Goal: Transaction & Acquisition: Purchase product/service

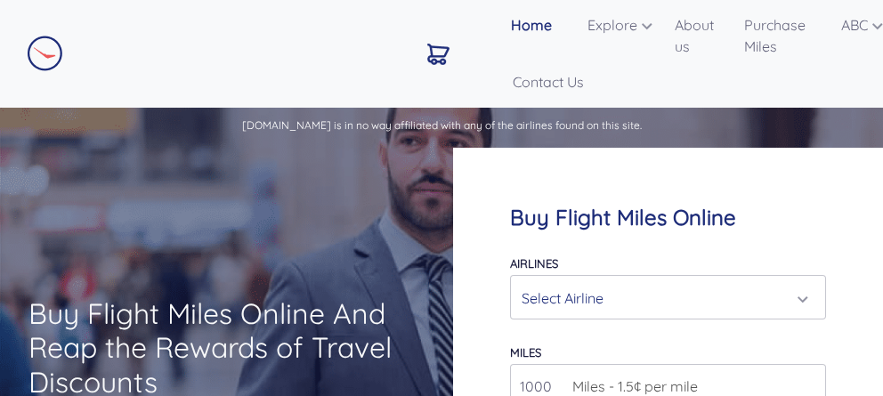
click at [0, 0] on nav "Home About Us Airlines Qatar Airways Krisflyer Miles ANA Miles British Airways …" at bounding box center [0, 0] width 0 height 0
click at [609, 281] on div "Select Airline" at bounding box center [662, 298] width 283 height 34
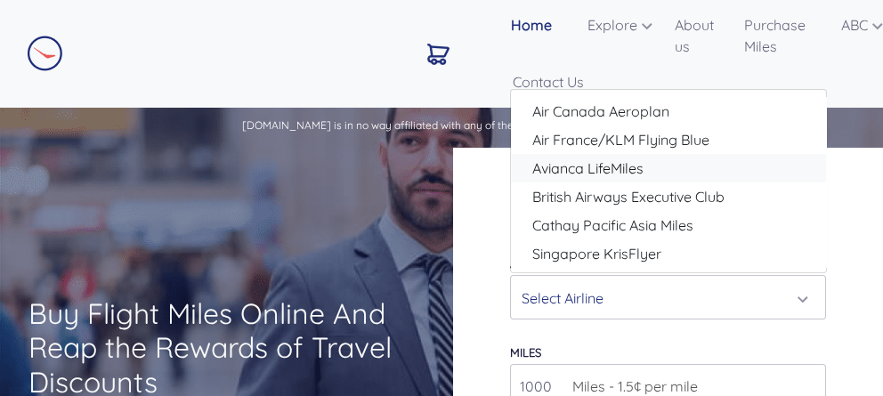
drag, startPoint x: 603, startPoint y: 101, endPoint x: 793, endPoint y: 186, distance: 207.8
click at [793, 186] on div "Air Canada Aeroplan Air France/KLM Flying Blue Avianca LifeMiles British Airway…" at bounding box center [668, 182] width 315 height 170
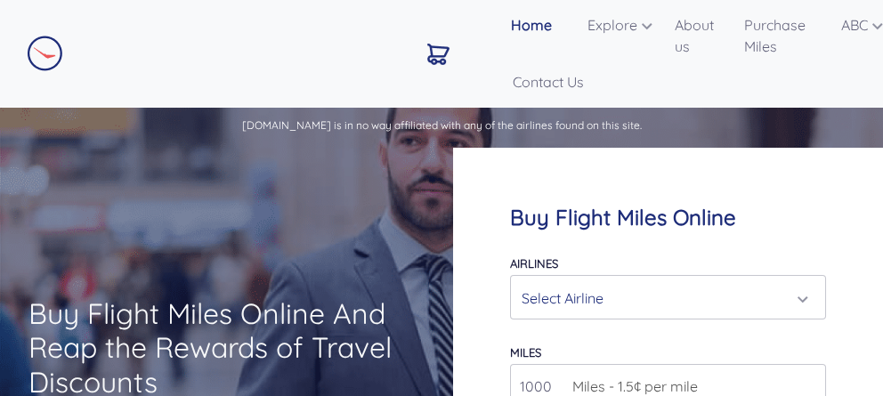
click at [691, 281] on div "Select Airline" at bounding box center [662, 298] width 283 height 34
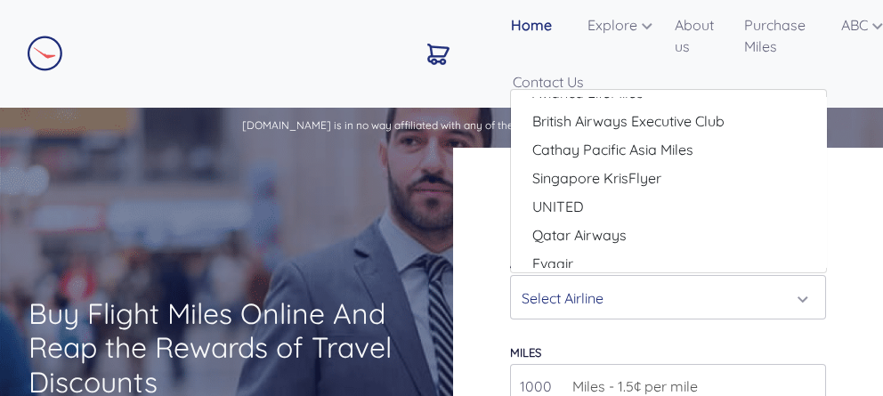
scroll to position [85, 0]
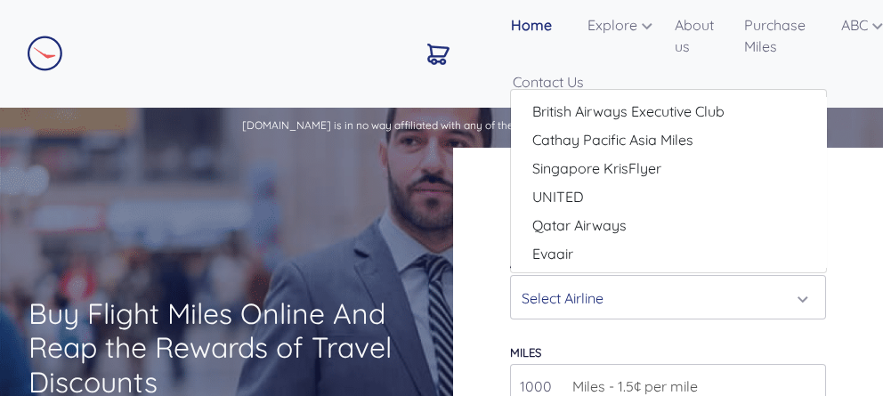
click at [485, 148] on div "Buy Flight Miles Online Airlines Air Canada Aeroplan Air France/KLM Flying Blue…" at bounding box center [668, 335] width 431 height 375
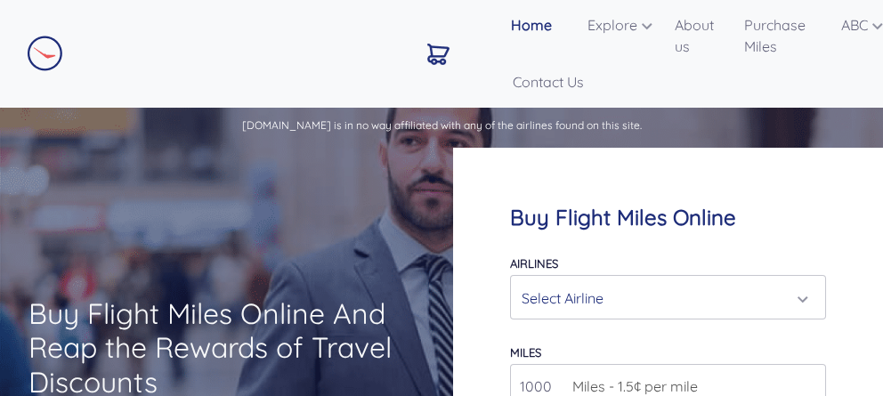
click at [610, 281] on div "Select Airline" at bounding box center [662, 298] width 283 height 34
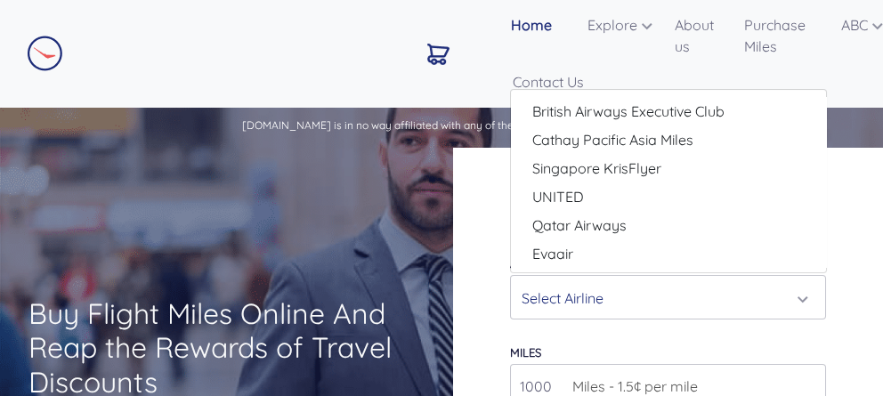
scroll to position [0, 0]
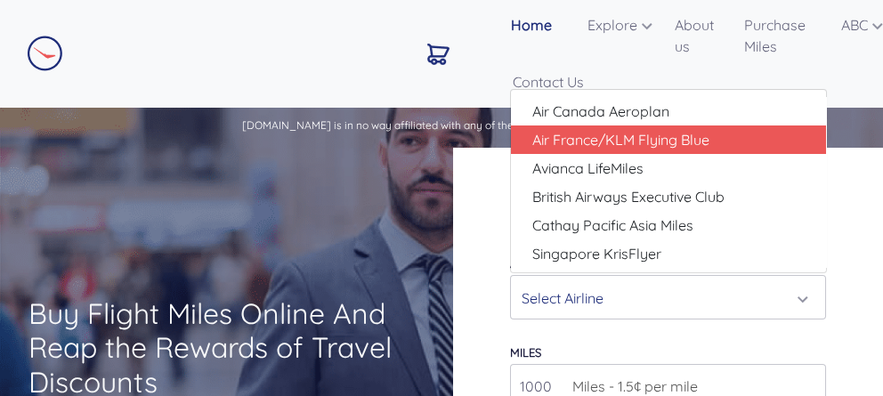
click at [595, 129] on span "Air France/KLM Flying Blue" at bounding box center [620, 139] width 177 height 21
select select "Air France/KLM Flying Blue"
click at [0, 0] on div "CONTACT US" at bounding box center [0, 0] width 0 height 0
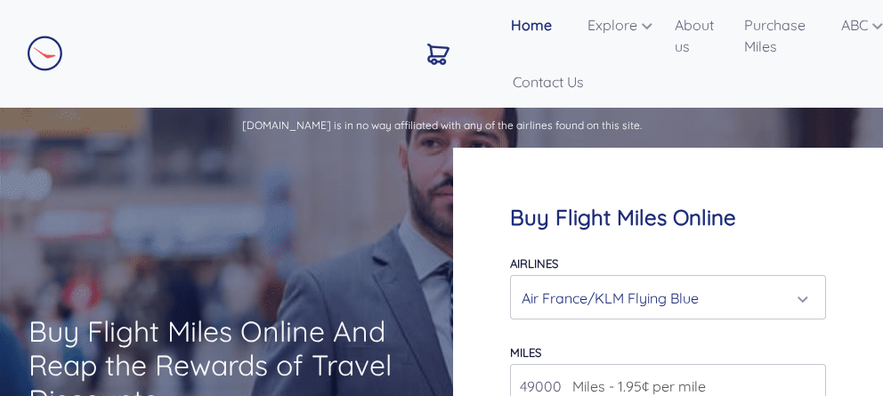
type input "49000"
click at [721, 281] on div "Air France/KLM Flying Blue" at bounding box center [662, 298] width 283 height 34
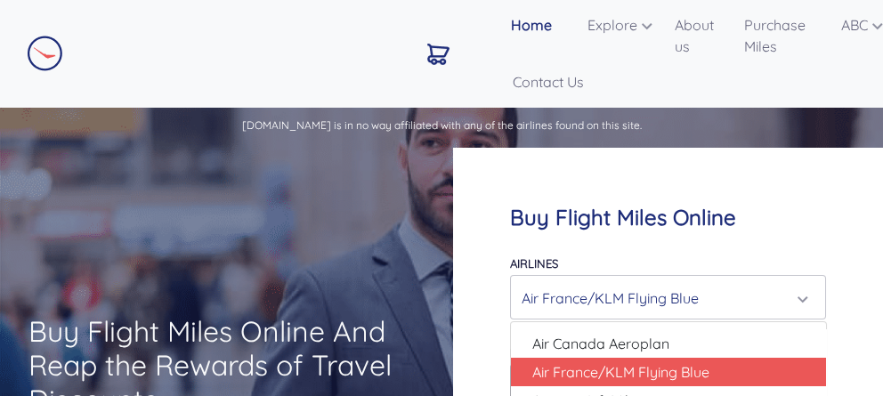
click at [608, 281] on div "Air France/KLM Flying Blue" at bounding box center [662, 298] width 283 height 34
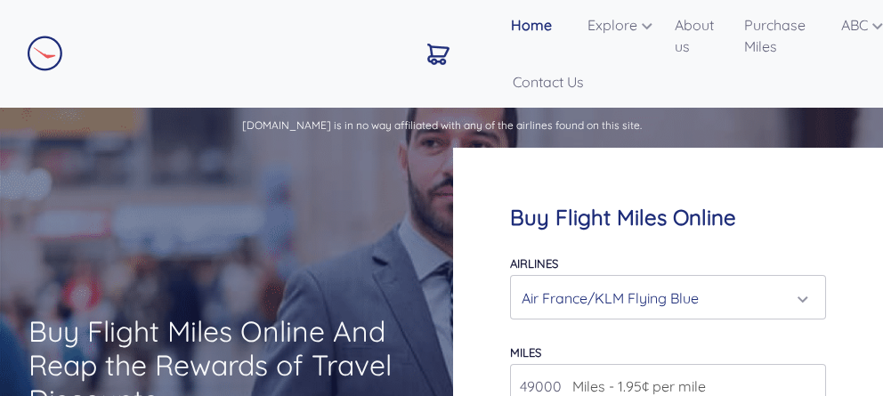
click at [653, 281] on div "Air France/KLM Flying Blue" at bounding box center [662, 298] width 283 height 34
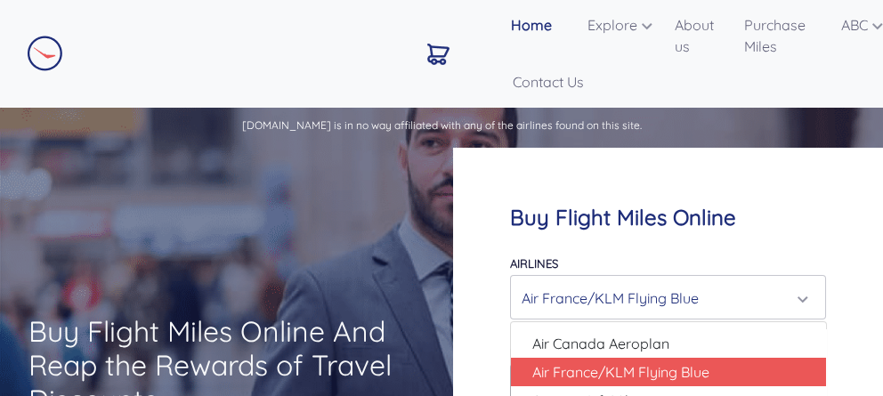
click at [653, 281] on div "Air France/KLM Flying Blue" at bounding box center [662, 298] width 283 height 34
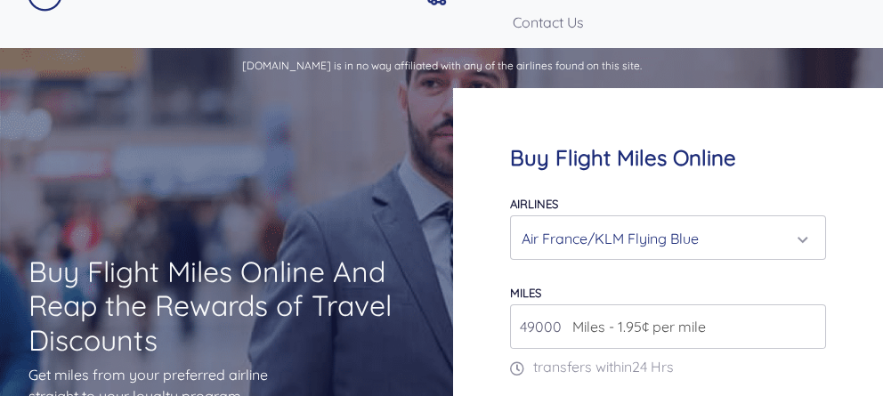
scroll to position [68, 0]
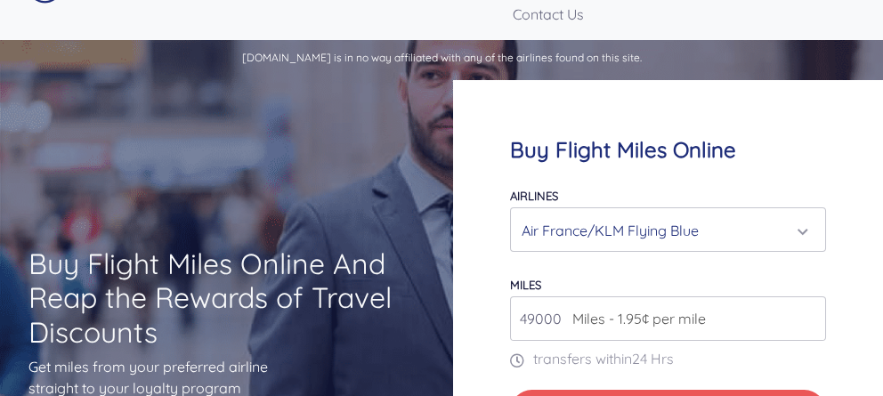
click at [689, 208] on div "Air France/KLM Flying Blue" at bounding box center [668, 229] width 315 height 43
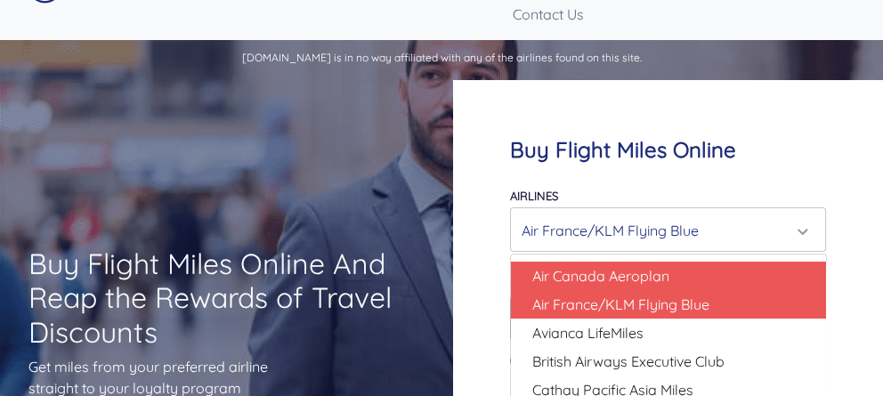
click at [637, 265] on span "Air Canada Aeroplan" at bounding box center [600, 275] width 137 height 21
select select "Air Canada Aeroplan"
type input "80000"
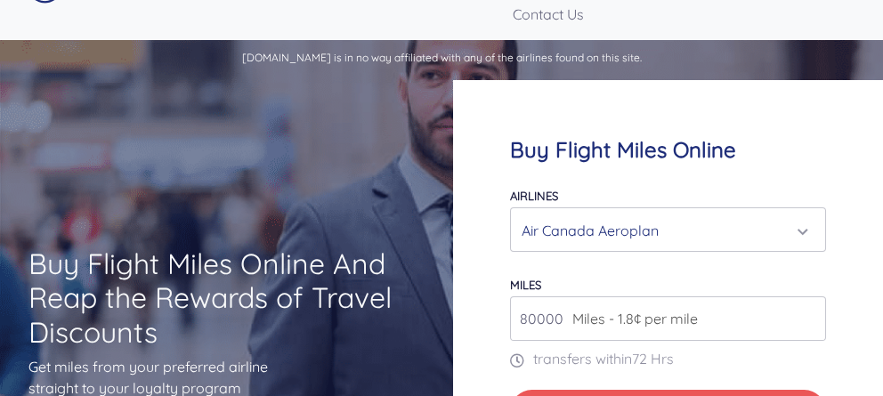
click at [613, 214] on div "Air Canada Aeroplan" at bounding box center [662, 231] width 283 height 34
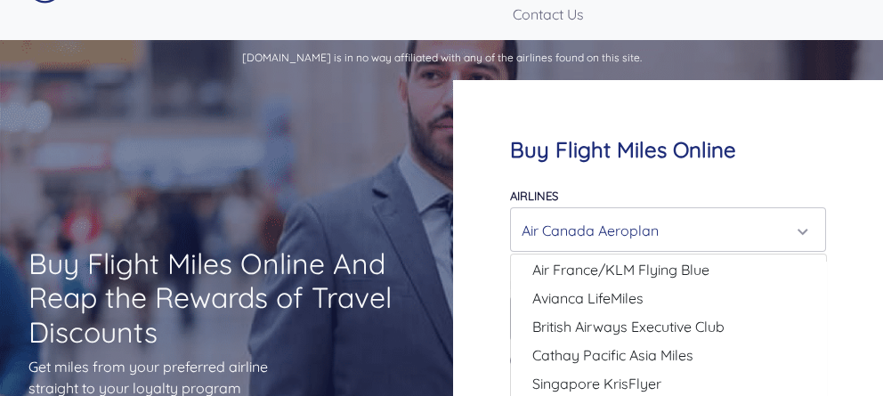
scroll to position [52, 0]
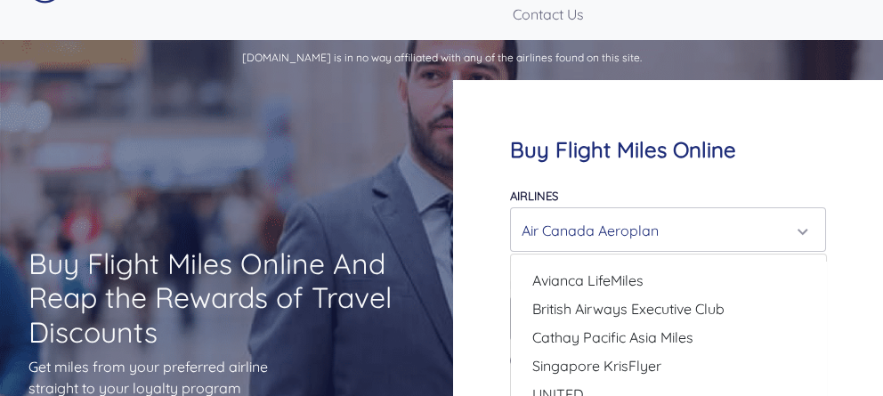
select select "Qatar Airways"
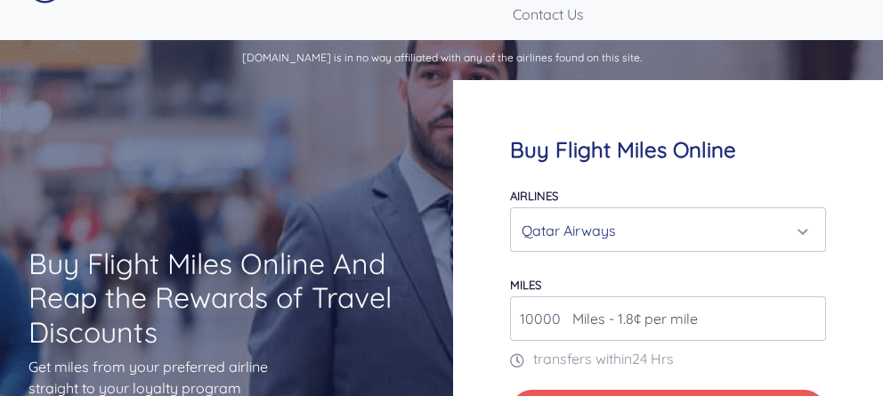
click at [781, 296] on input "10000" at bounding box center [668, 318] width 317 height 44
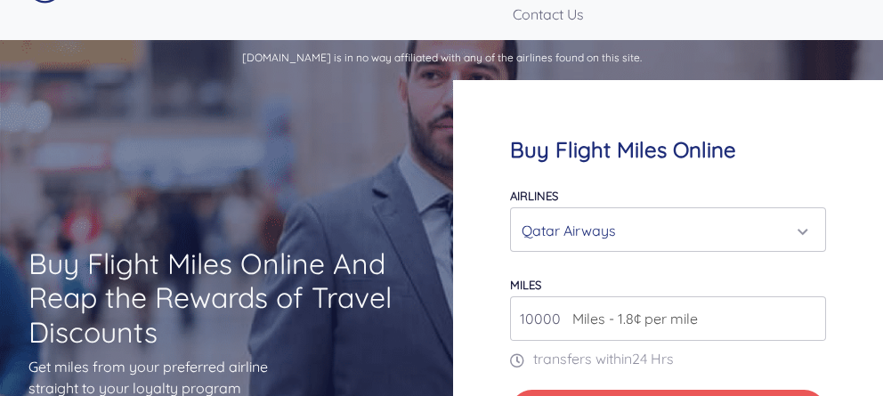
click at [777, 296] on input "10000" at bounding box center [668, 318] width 317 height 44
click at [779, 296] on input "10000" at bounding box center [668, 318] width 317 height 44
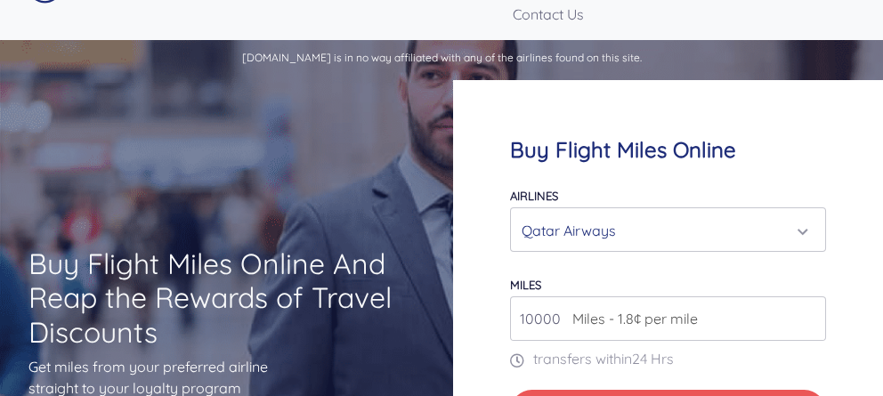
click at [779, 296] on input "10000" at bounding box center [668, 318] width 317 height 44
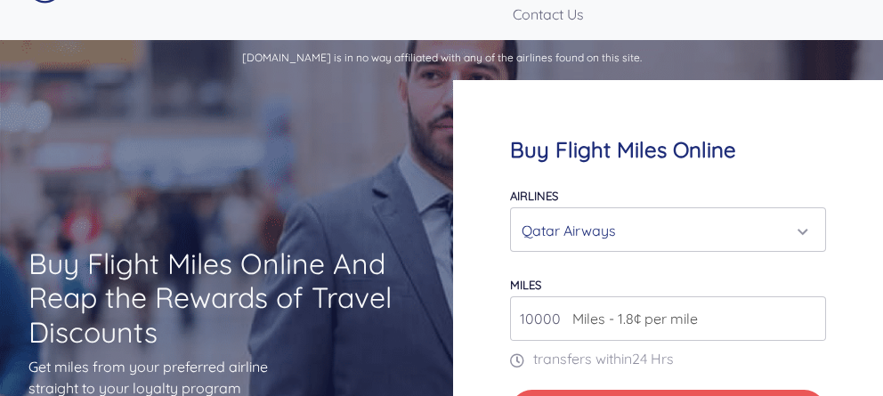
click at [779, 296] on input "10000" at bounding box center [668, 318] width 317 height 44
click at [779, 296] on input "28000" at bounding box center [668, 318] width 317 height 44
click at [770, 214] on div "Qatar Airways" at bounding box center [662, 231] width 283 height 34
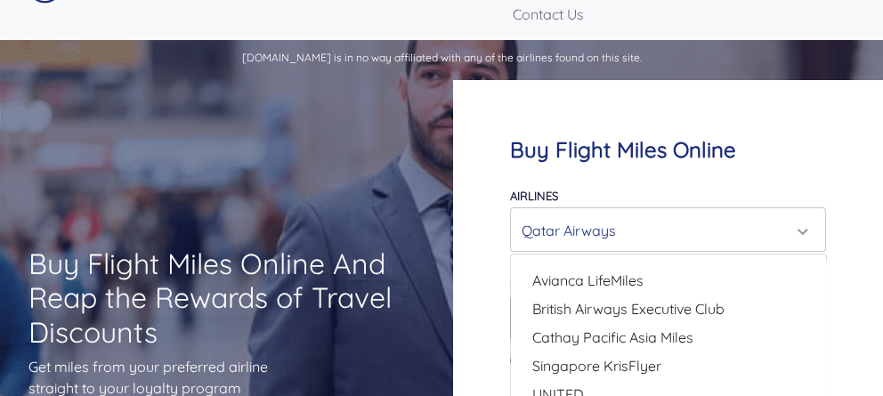
click at [770, 214] on div "Qatar Airways" at bounding box center [662, 231] width 283 height 34
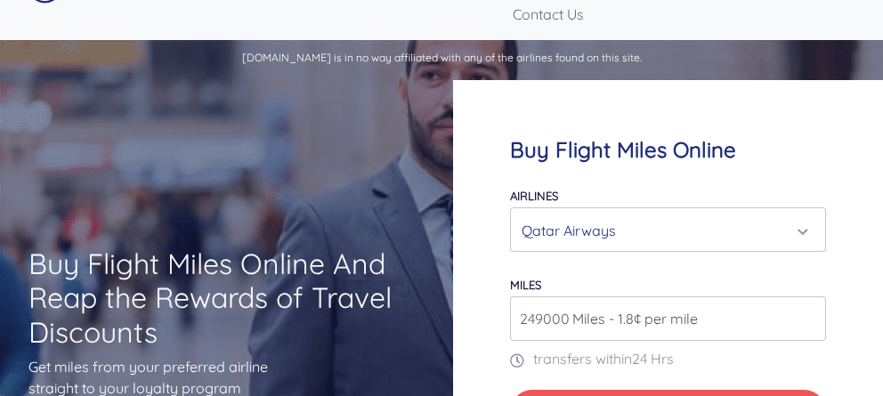
click at [781, 296] on input "249000" at bounding box center [668, 318] width 317 height 44
click at [779, 296] on input "250000" at bounding box center [668, 318] width 317 height 44
click at [779, 296] on input "251000" at bounding box center [668, 318] width 317 height 44
click at [779, 296] on input "252000" at bounding box center [668, 318] width 317 height 44
click at [779, 296] on input "253000" at bounding box center [668, 318] width 317 height 44
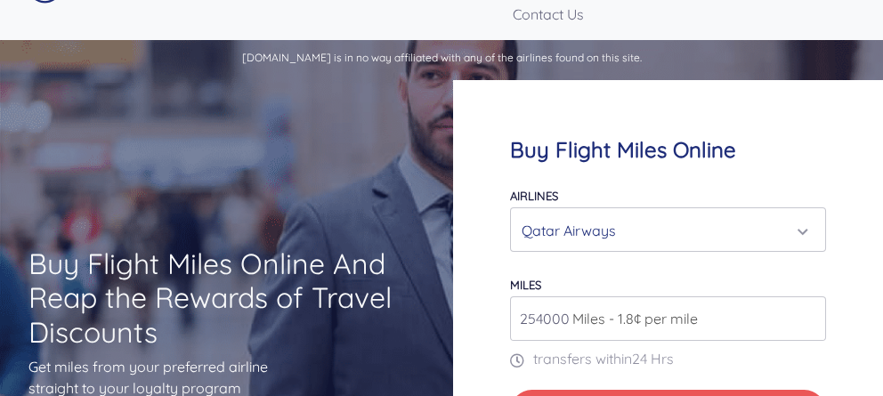
click at [779, 296] on input "254000" at bounding box center [668, 318] width 317 height 44
click at [781, 296] on input "99000" at bounding box center [668, 318] width 317 height 44
click at [781, 296] on input "98000" at bounding box center [668, 318] width 317 height 44
click at [781, 296] on input "97000" at bounding box center [668, 318] width 317 height 44
click at [781, 296] on input "96000" at bounding box center [668, 318] width 317 height 44
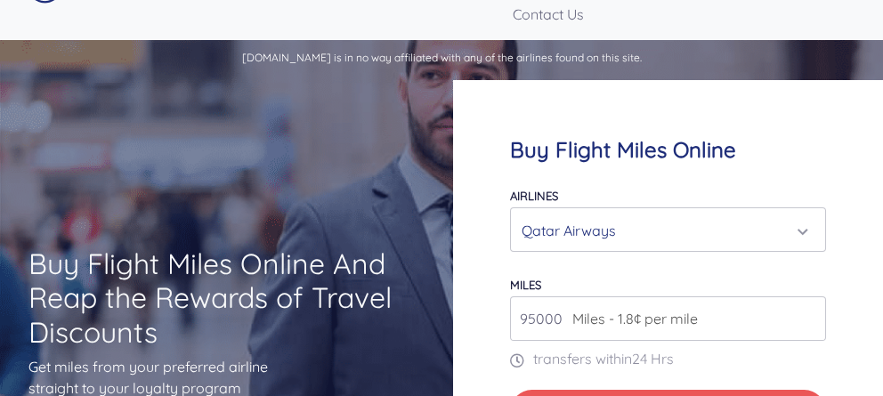
click at [781, 296] on input "95000" at bounding box center [668, 318] width 317 height 44
click at [781, 296] on input "94000" at bounding box center [668, 318] width 317 height 44
click at [781, 296] on input "93000" at bounding box center [668, 318] width 317 height 44
click at [781, 296] on input "92000" at bounding box center [668, 318] width 317 height 44
click at [781, 296] on input "91000" at bounding box center [668, 318] width 317 height 44
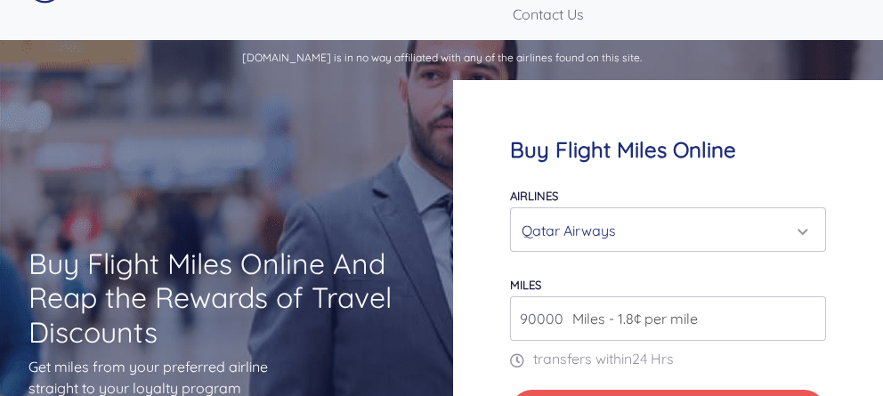
click at [781, 296] on input "90000" at bounding box center [668, 318] width 317 height 44
click at [781, 296] on input "89000" at bounding box center [668, 318] width 317 height 44
click at [781, 296] on input "88000" at bounding box center [668, 318] width 317 height 44
click at [781, 296] on input "87000" at bounding box center [668, 318] width 317 height 44
click at [781, 296] on input "86000" at bounding box center [668, 318] width 317 height 44
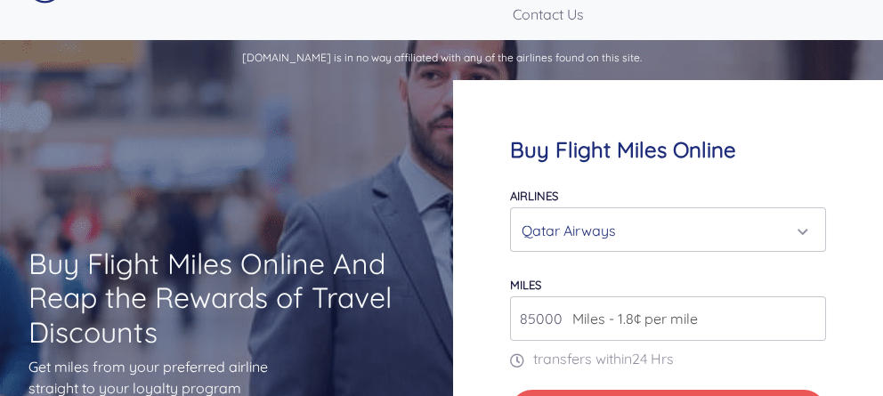
click at [781, 296] on input "85000" at bounding box center [668, 318] width 317 height 44
click at [781, 296] on input "84000" at bounding box center [668, 318] width 317 height 44
click at [781, 296] on input "51000" at bounding box center [668, 318] width 317 height 44
type input "50000"
click at [781, 296] on input "50000" at bounding box center [668, 318] width 317 height 44
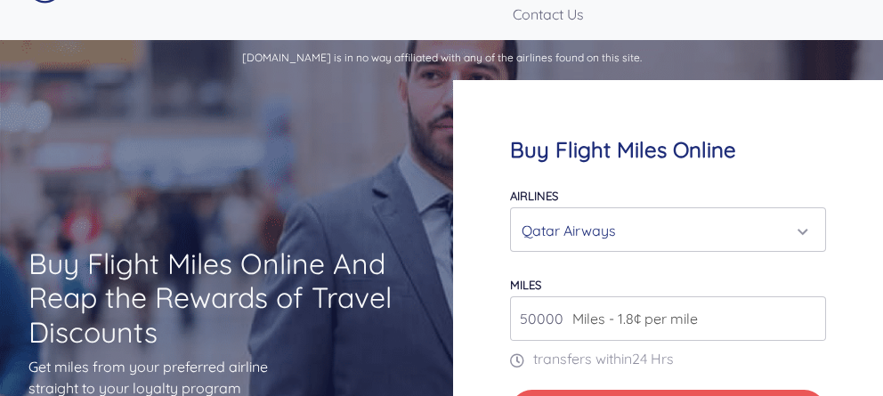
click at [778, 214] on div "Qatar Airways" at bounding box center [668, 231] width 294 height 34
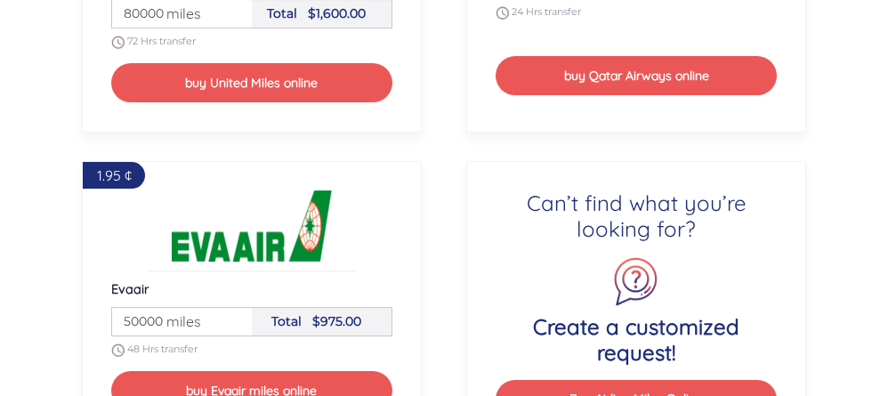
scroll to position [2952, 0]
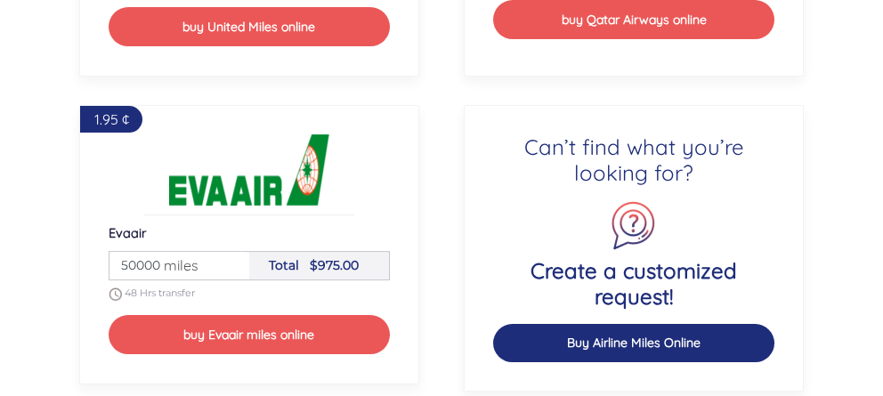
click at [649, 324] on button "Buy Airline Miles Online" at bounding box center [633, 343] width 281 height 38
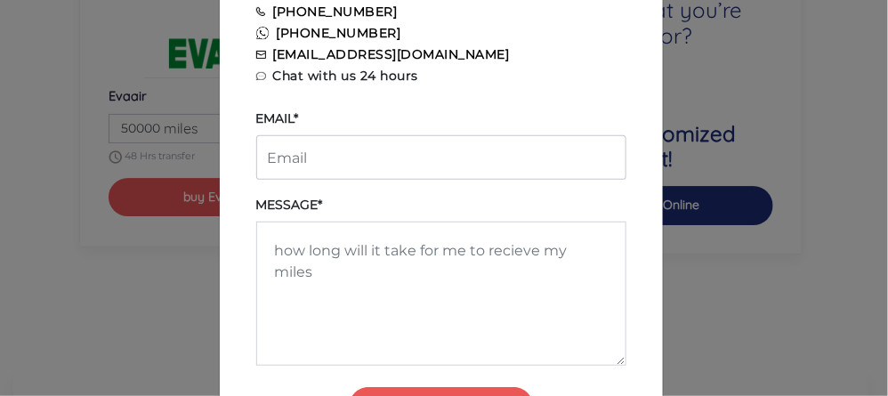
scroll to position [146, 0]
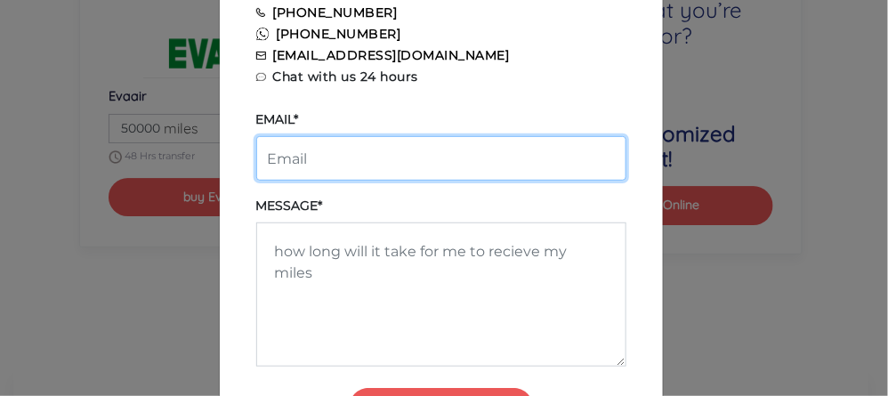
click at [499, 158] on input "email" at bounding box center [441, 158] width 370 height 44
type input "linkworldtravelstour@gmail.com"
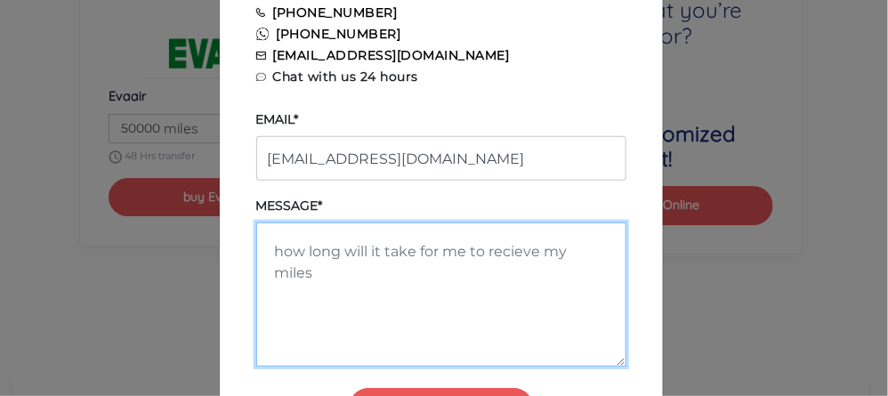
click at [459, 277] on textarea at bounding box center [441, 294] width 370 height 144
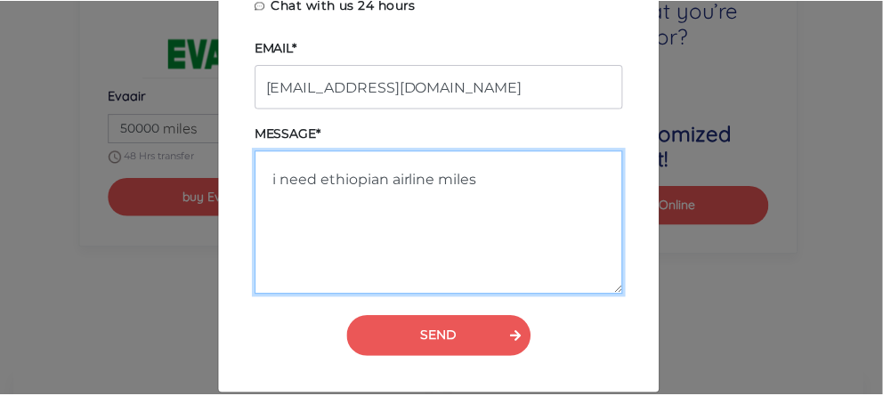
scroll to position [238, 0]
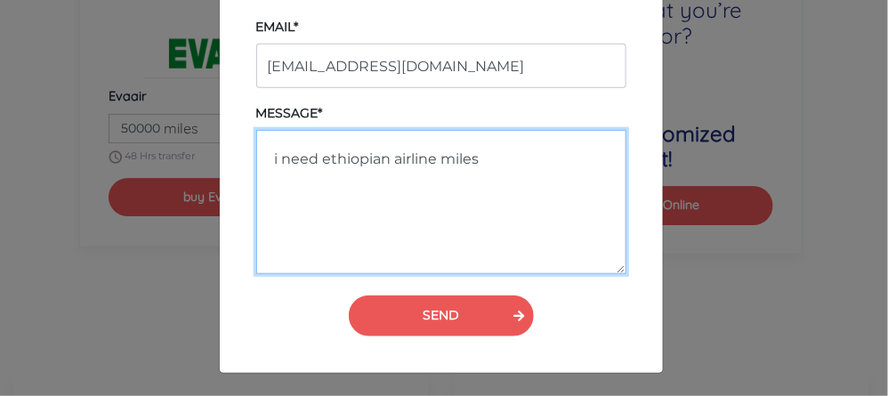
type textarea "i need ethiopian airline miles"
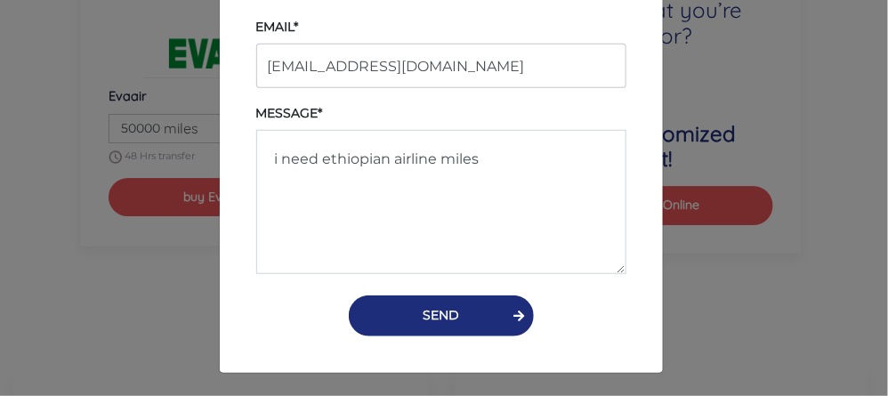
click at [442, 326] on button "SEND" at bounding box center [441, 315] width 185 height 41
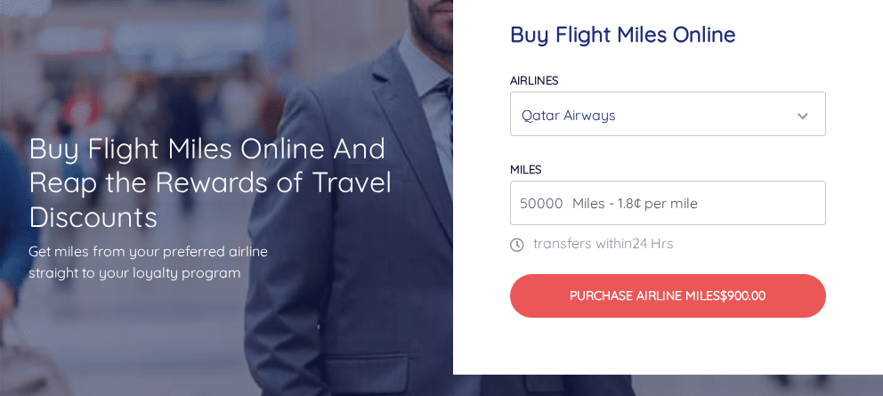
scroll to position [0, 0]
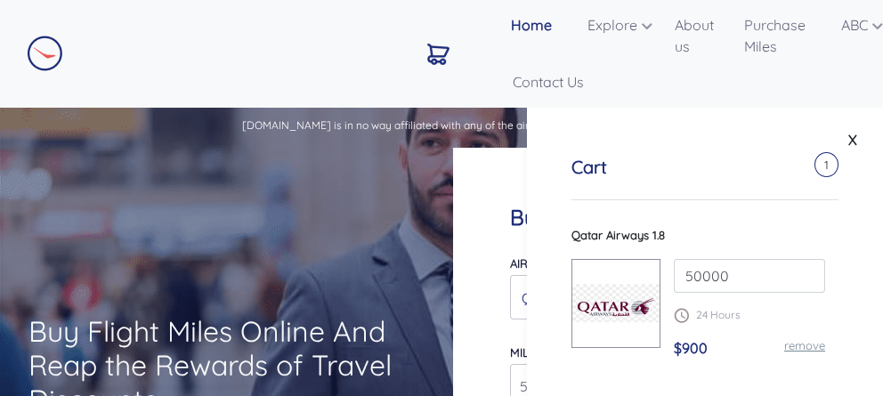
scroll to position [226, 0]
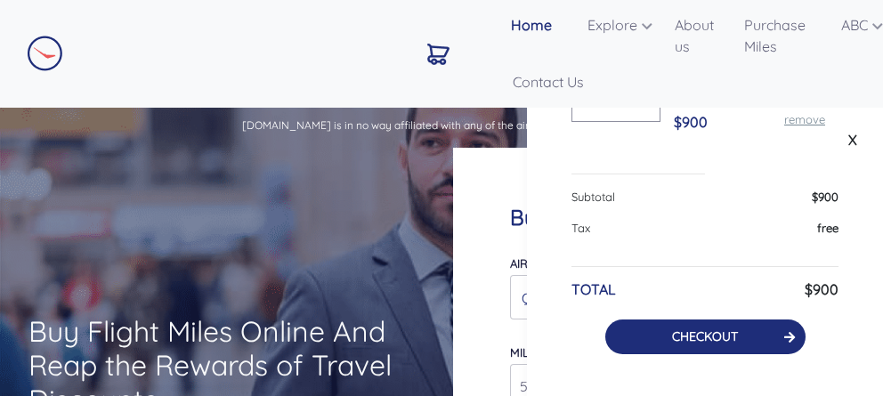
click at [730, 341] on link "CHECKOUT" at bounding box center [705, 336] width 66 height 16
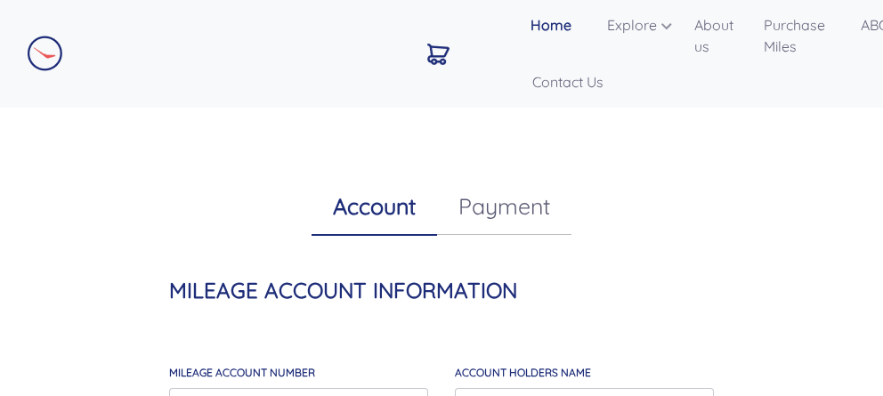
click at [509, 197] on link "Payment" at bounding box center [504, 206] width 134 height 57
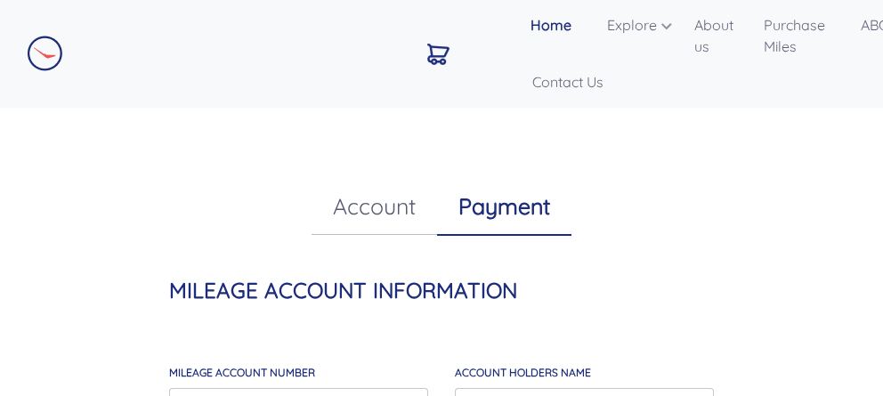
click at [0, 0] on link "Purchase Miles" at bounding box center [0, 0] width 0 height 0
